Goal: Task Accomplishment & Management: Manage account settings

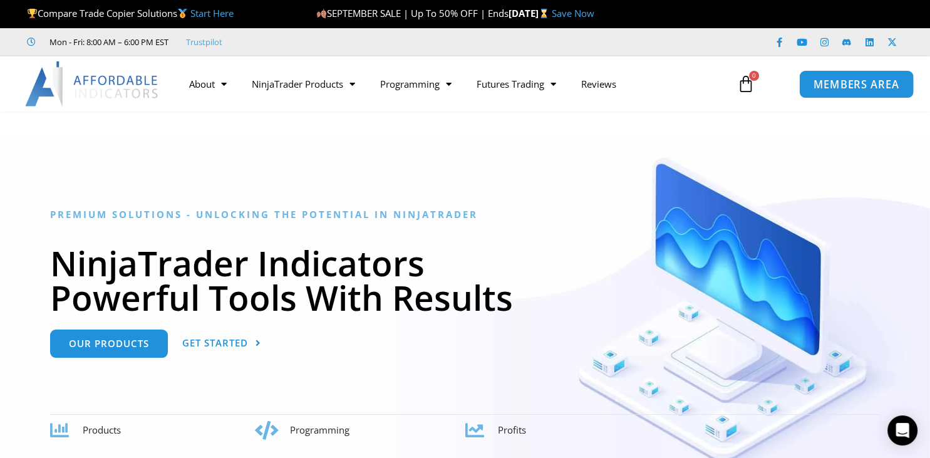
click at [833, 88] on span "MEMBERS AREA" at bounding box center [857, 84] width 86 height 11
click at [859, 83] on span "MEMBERS AREA" at bounding box center [857, 84] width 86 height 11
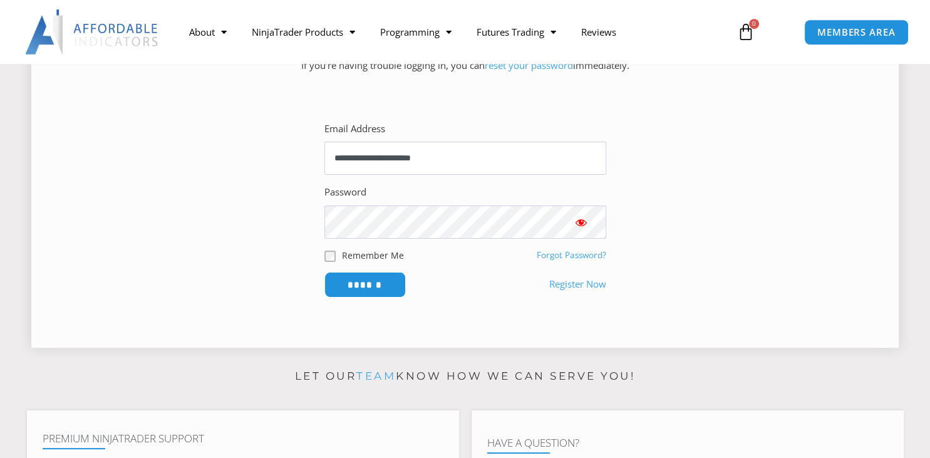
scroll to position [331, 0]
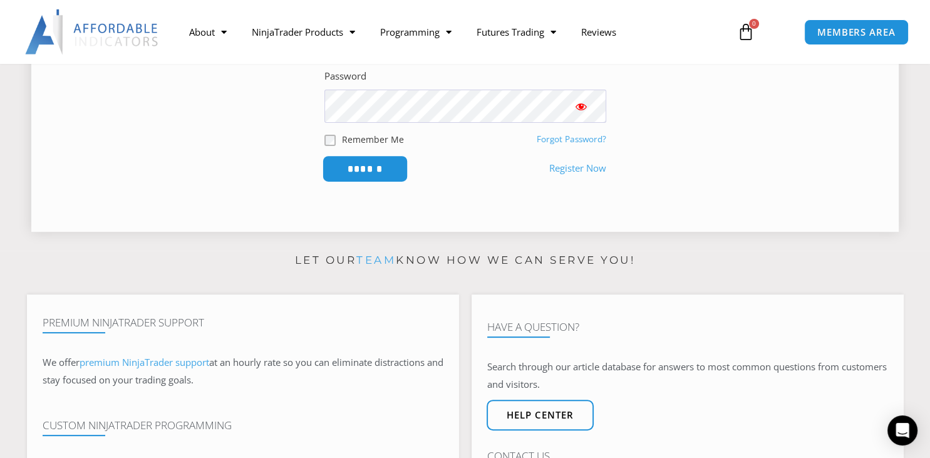
click at [371, 164] on input "******" at bounding box center [365, 168] width 86 height 27
click at [582, 106] on span "Show password" at bounding box center [581, 106] width 13 height 13
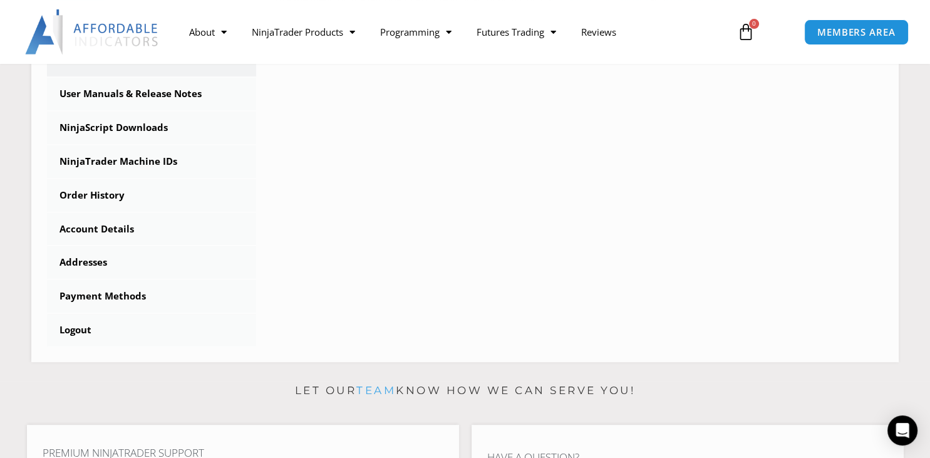
scroll to position [331, 0]
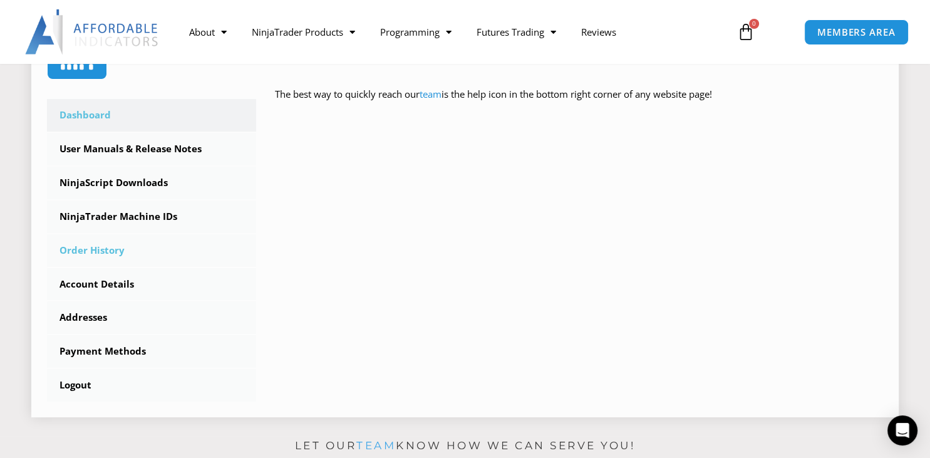
click at [86, 252] on link "Order History" at bounding box center [151, 250] width 209 height 33
